Goal: Navigation & Orientation: Find specific page/section

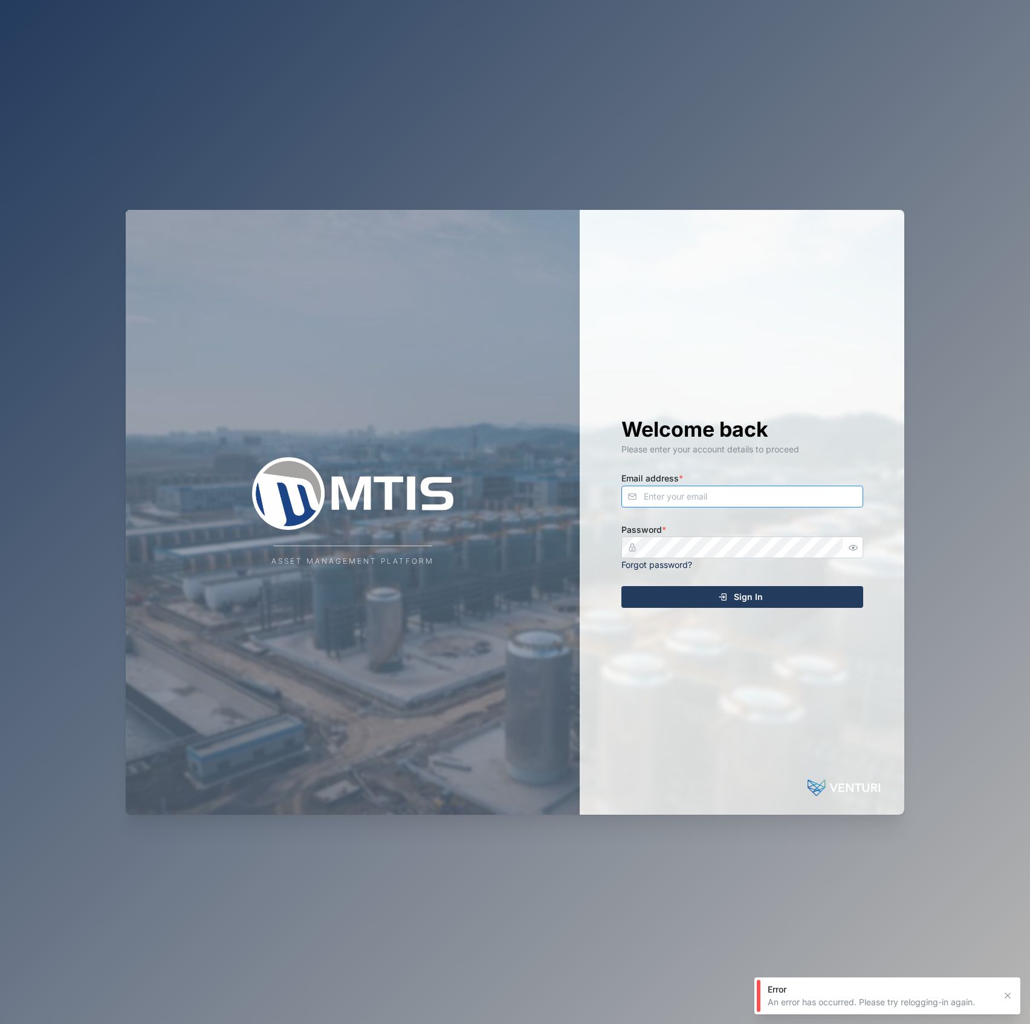
click at [673, 498] on input "Email address *" at bounding box center [743, 496] width 242 height 22
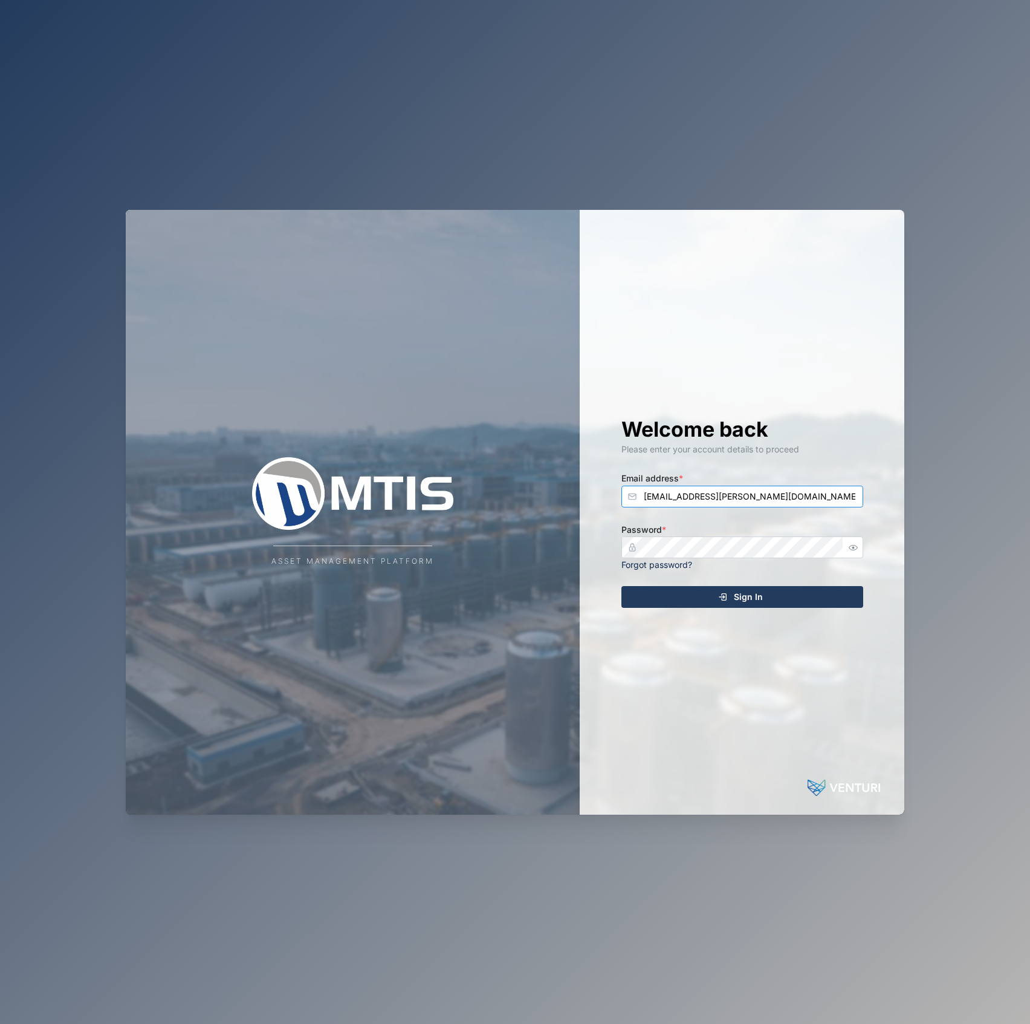
type input "[EMAIL_ADDRESS][PERSON_NAME][DOMAIN_NAME]"
click at [622, 586] on button "Sign In" at bounding box center [743, 597] width 242 height 22
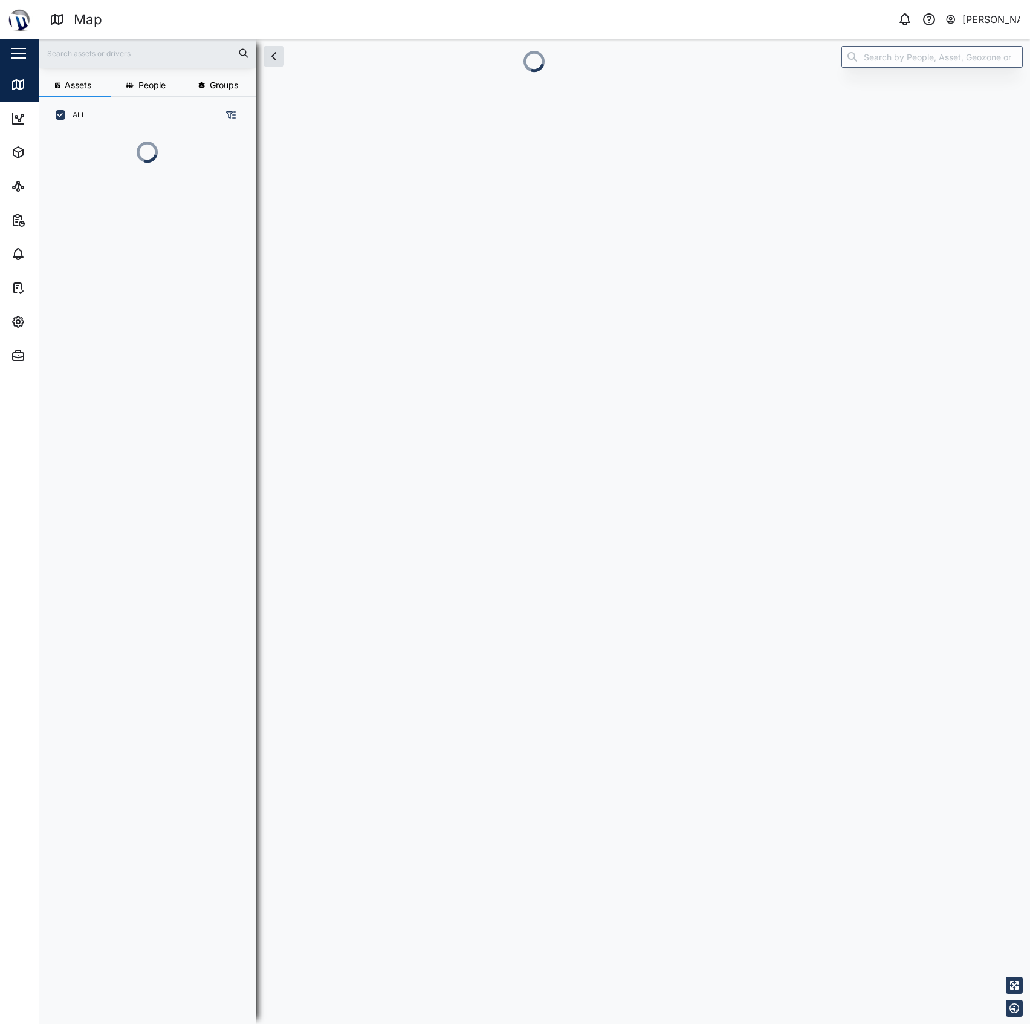
scroll to position [820, 186]
